Goal: Information Seeking & Learning: Learn about a topic

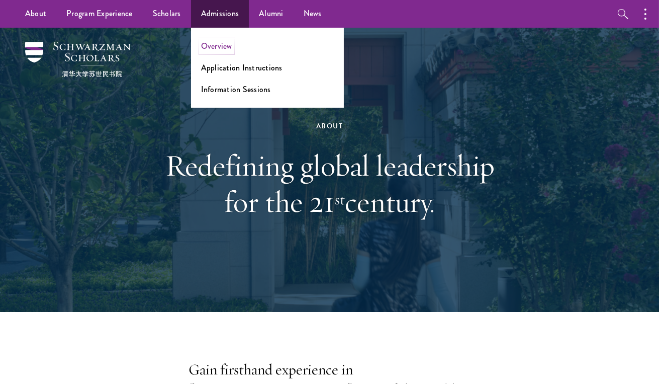
click at [216, 47] on link "Overview" at bounding box center [216, 46] width 31 height 12
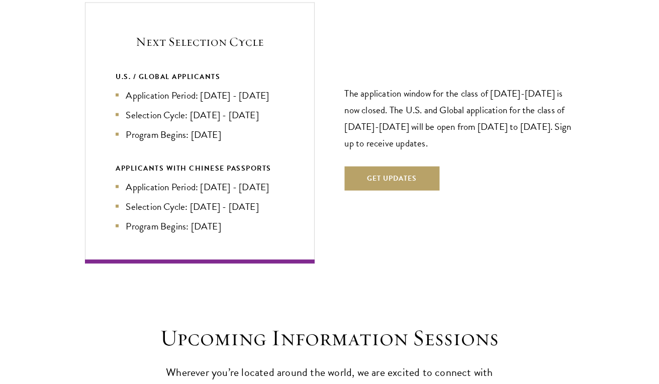
scroll to position [2122, 0]
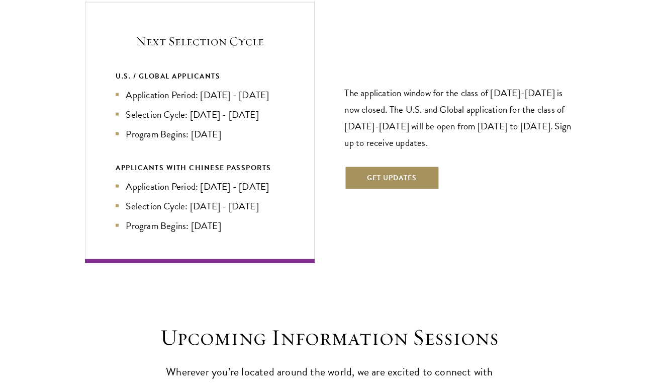
click at [401, 174] on button "Get Updates" at bounding box center [392, 178] width 95 height 24
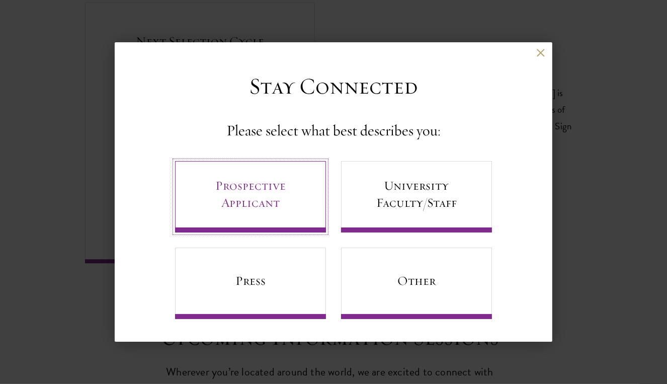
click at [263, 195] on link "Prospective Applicant" at bounding box center [250, 196] width 151 height 71
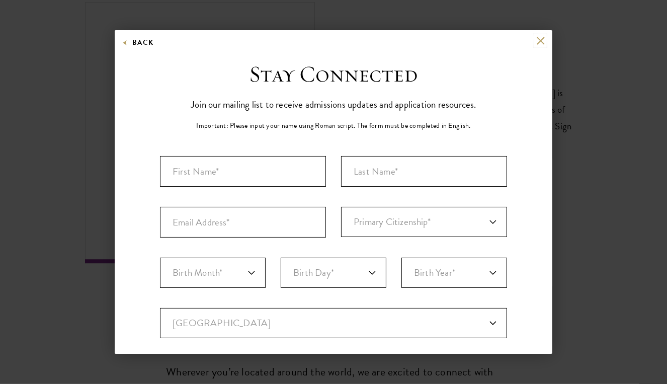
click at [536, 40] on button at bounding box center [540, 40] width 9 height 9
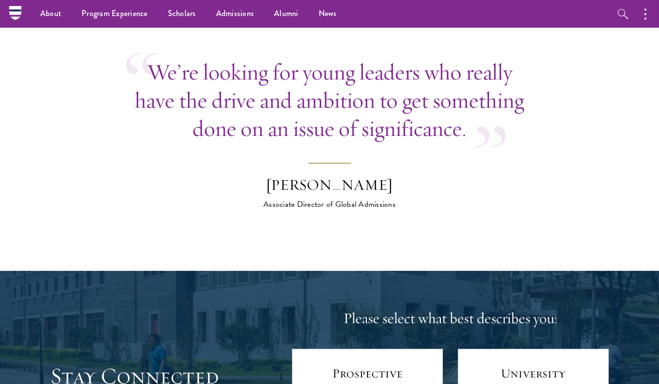
scroll to position [3636, 0]
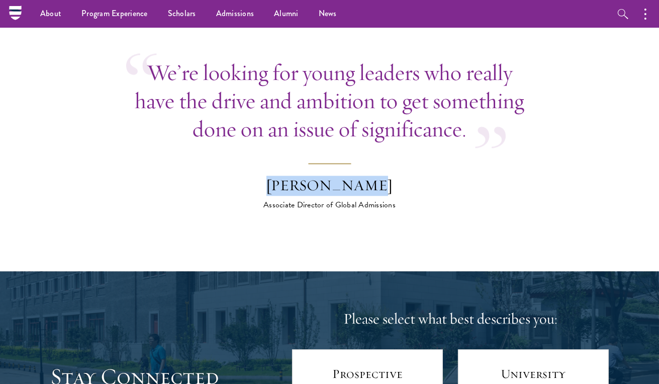
drag, startPoint x: 280, startPoint y: 189, endPoint x: 379, endPoint y: 196, distance: 99.3
click at [379, 196] on div "Wyatt Bruton" at bounding box center [330, 185] width 176 height 20
copy div "Wyatt Bruton"
